Goal: Book appointment/travel/reservation

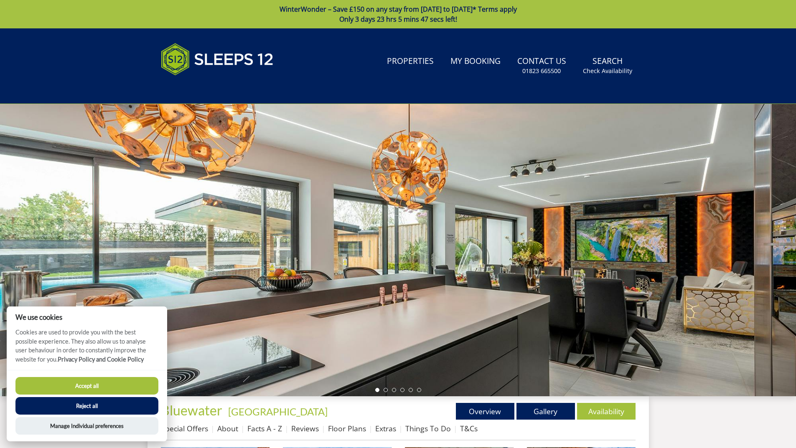
click at [113, 406] on button "Reject all" at bounding box center [86, 406] width 143 height 18
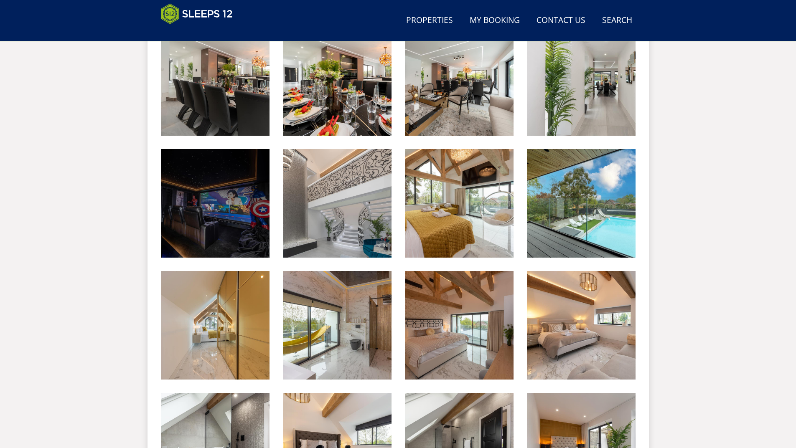
scroll to position [836, 0]
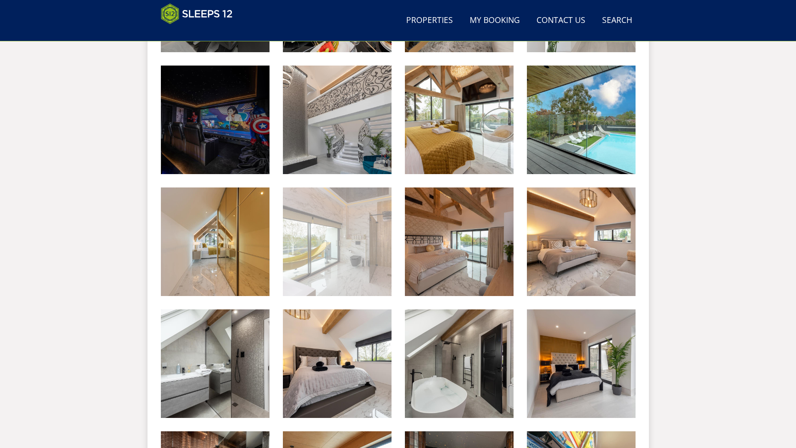
click at [344, 253] on img at bounding box center [337, 242] width 109 height 109
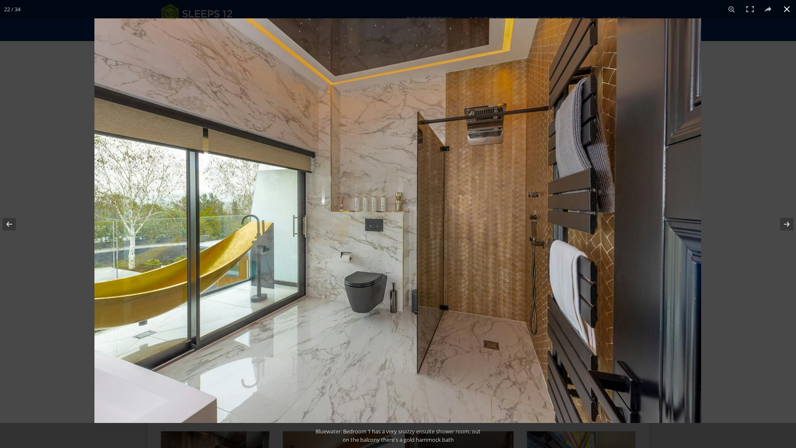
click at [784, 11] on button at bounding box center [787, 9] width 18 height 18
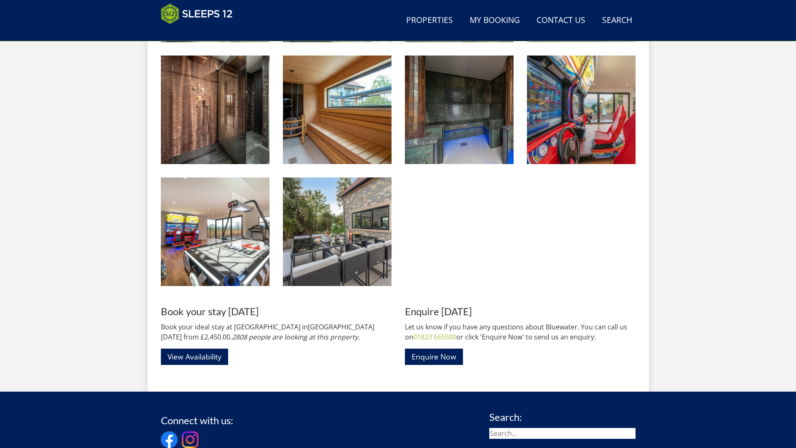
scroll to position [1337, 0]
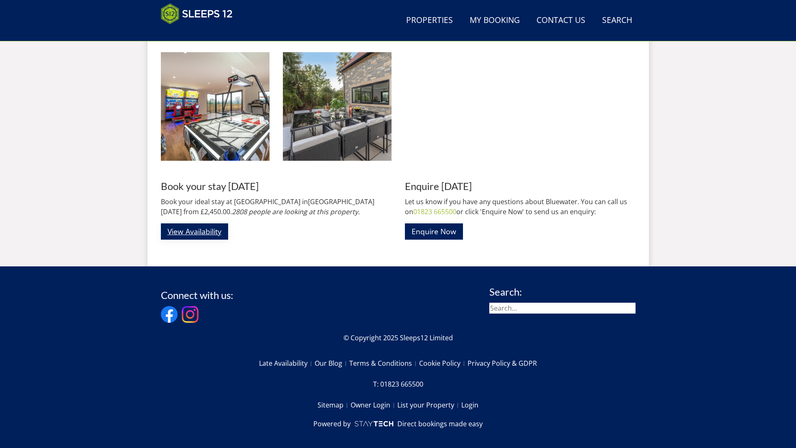
click at [212, 237] on link "View Availability" at bounding box center [194, 232] width 67 height 16
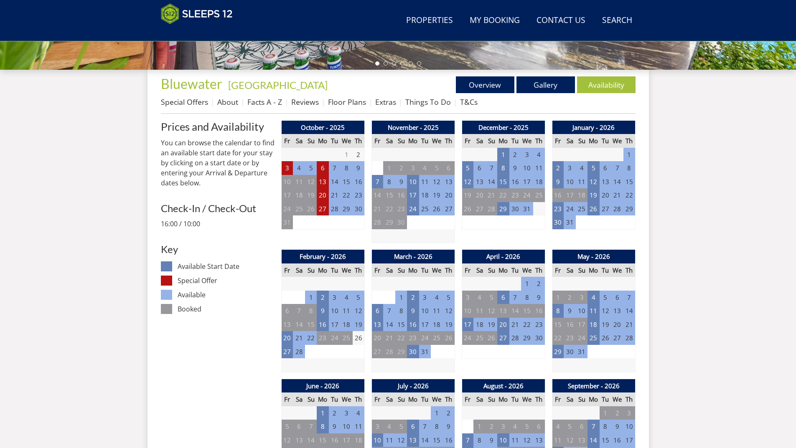
scroll to position [334, 0]
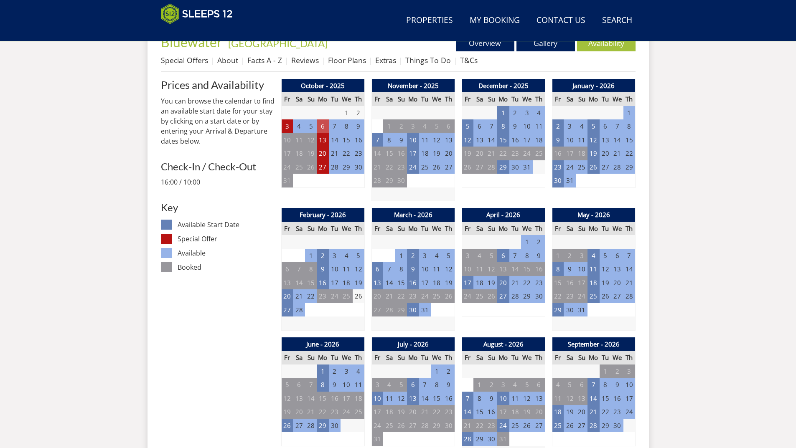
click at [327, 127] on td "6" at bounding box center [323, 127] width 12 height 14
click at [227, 275] on dl "Available Start Date Special Offer Available Booked" at bounding box center [218, 248] width 114 height 57
click at [321, 160] on td "20" at bounding box center [323, 154] width 12 height 14
click at [331, 61] on link "Floor Plans" at bounding box center [347, 60] width 38 height 10
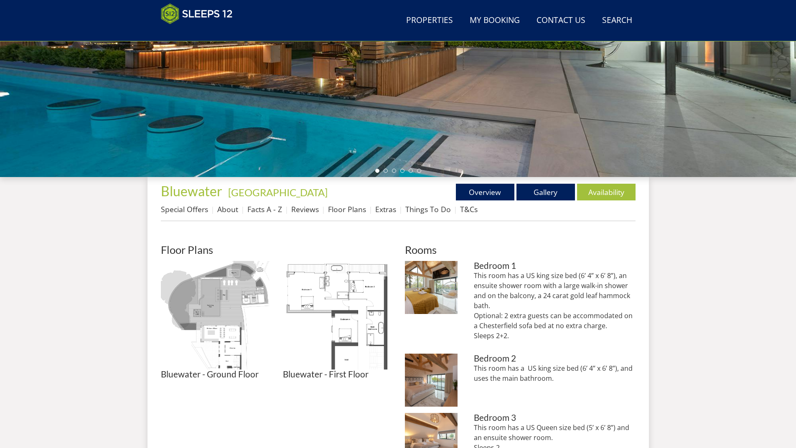
scroll to position [227, 0]
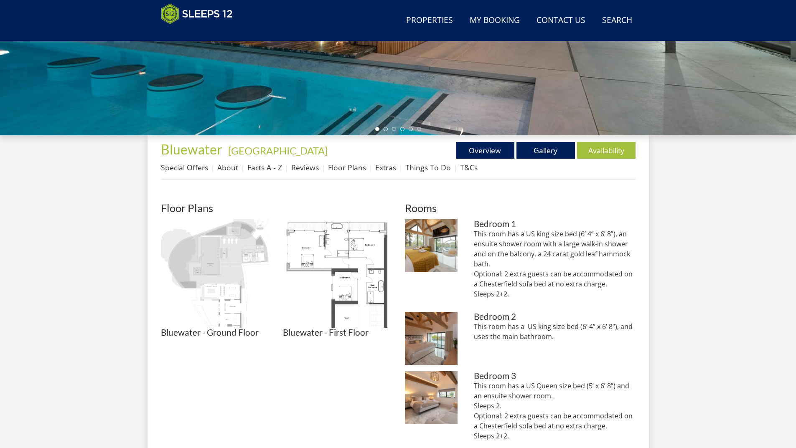
click at [175, 292] on img at bounding box center [215, 273] width 109 height 109
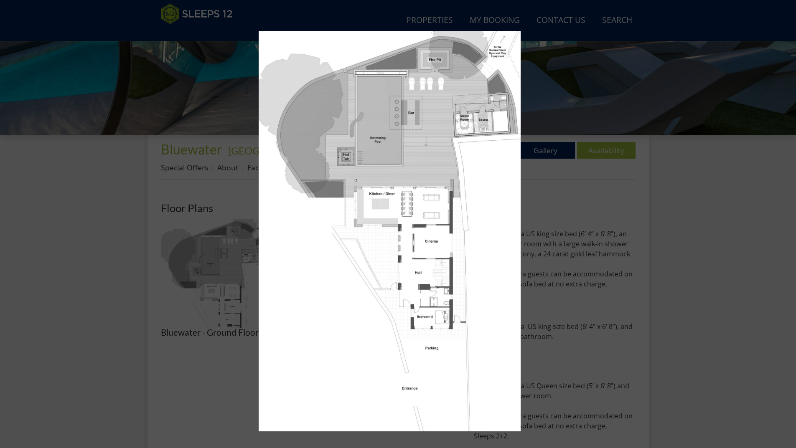
scroll to position [102, 0]
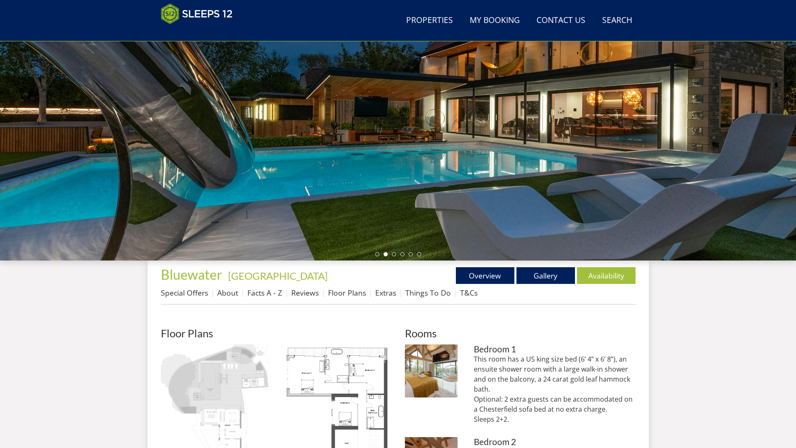
click at [211, 420] on img at bounding box center [215, 399] width 109 height 109
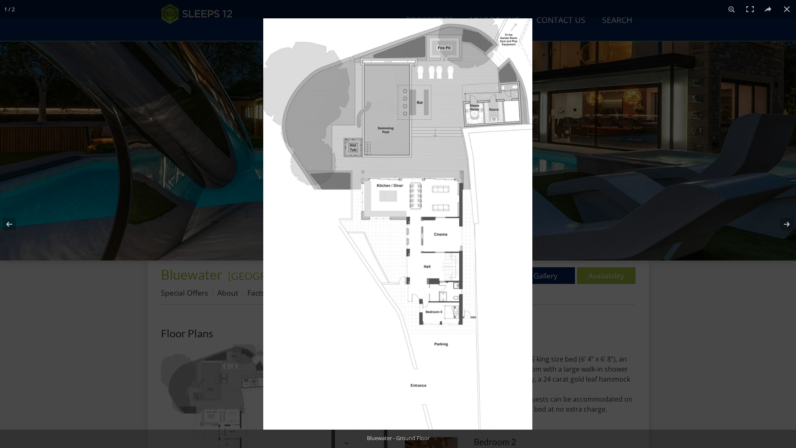
click at [439, 141] on img at bounding box center [397, 224] width 269 height 412
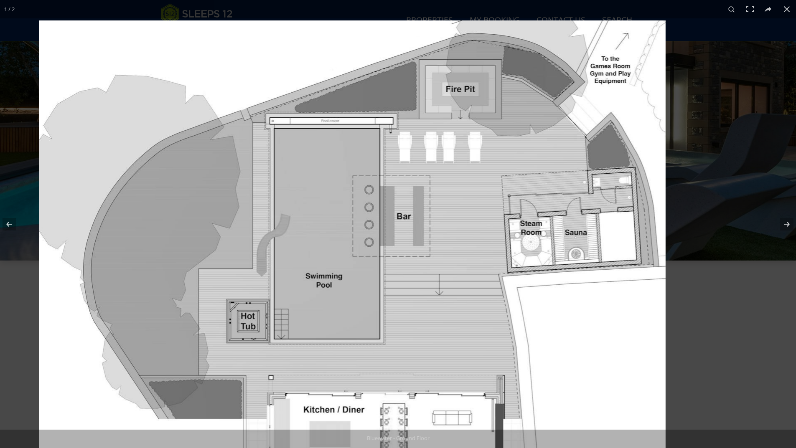
drag, startPoint x: 550, startPoint y: 89, endPoint x: 355, endPoint y: 314, distance: 297.2
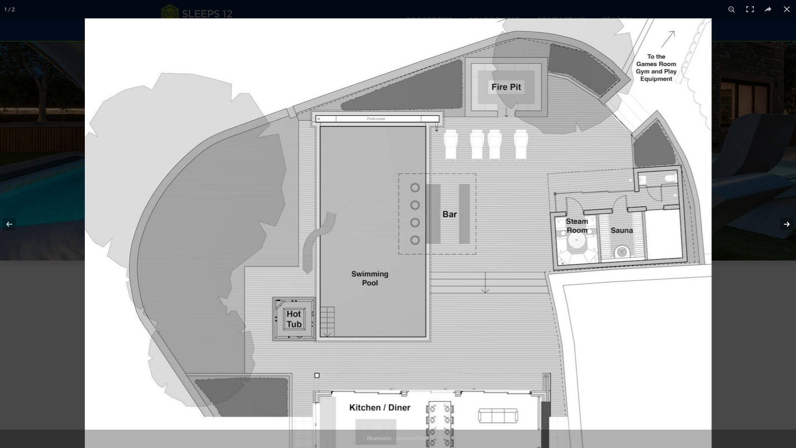
click at [787, 222] on button at bounding box center [781, 225] width 29 height 42
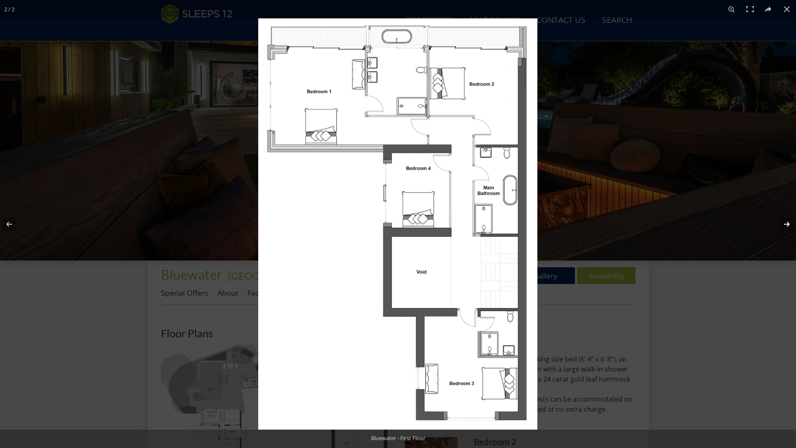
click at [786, 225] on button at bounding box center [781, 225] width 29 height 42
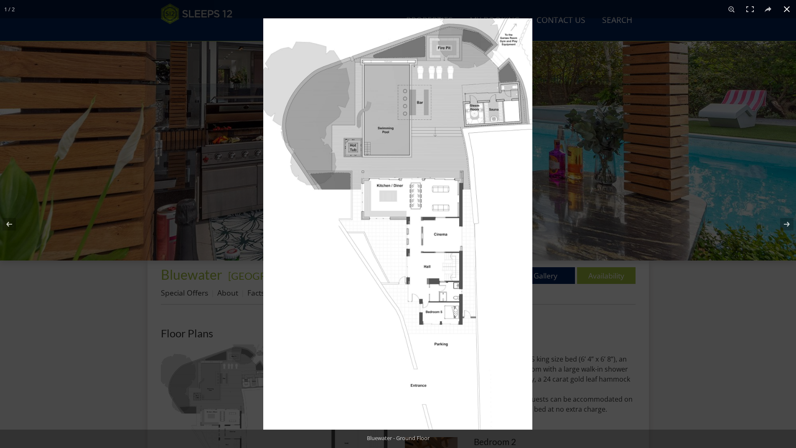
click at [672, 313] on div at bounding box center [661, 242] width 796 height 448
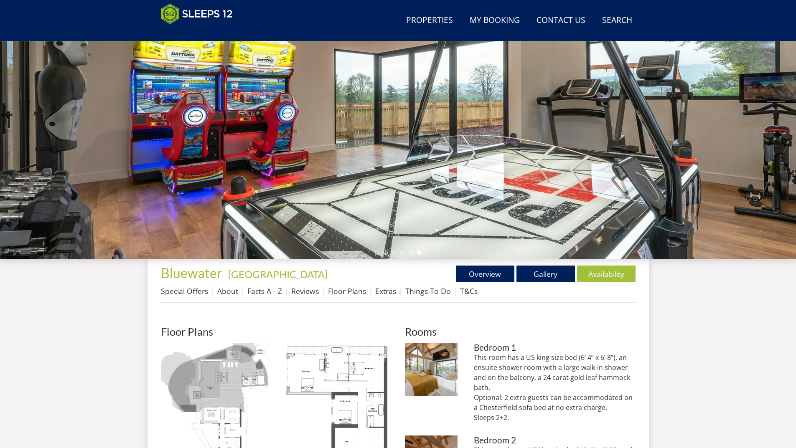
scroll to position [0, 0]
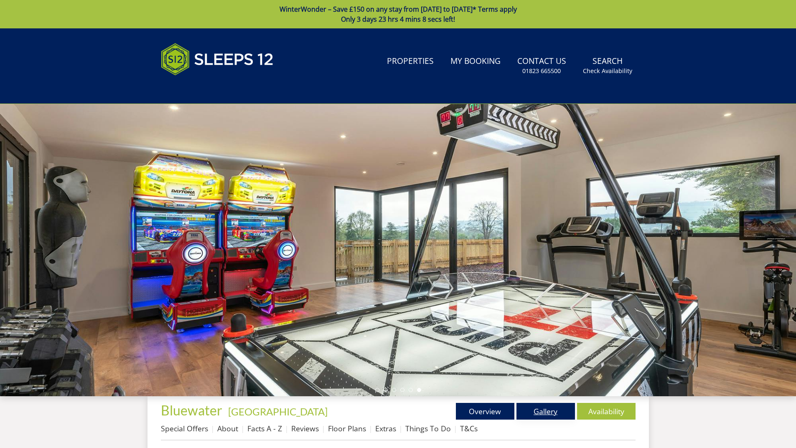
click at [547, 407] on link "Gallery" at bounding box center [546, 411] width 59 height 17
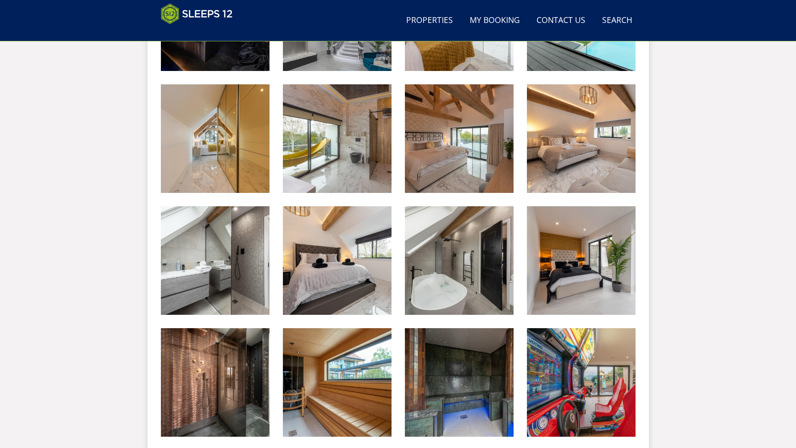
scroll to position [1148, 0]
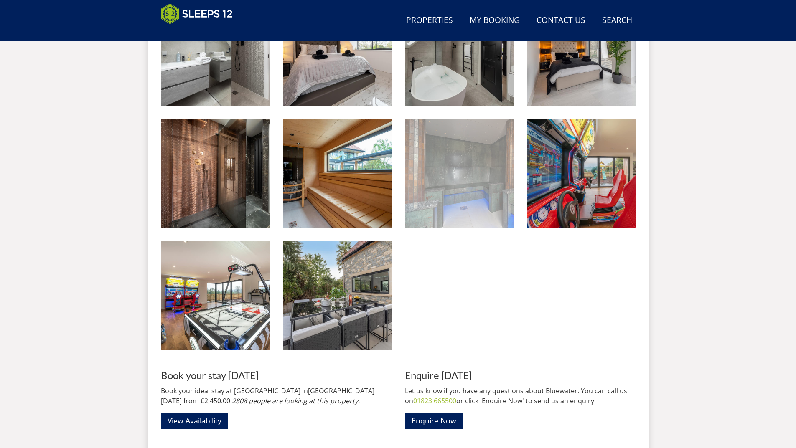
click at [486, 201] on img at bounding box center [459, 174] width 109 height 109
